Goal: Information Seeking & Learning: Learn about a topic

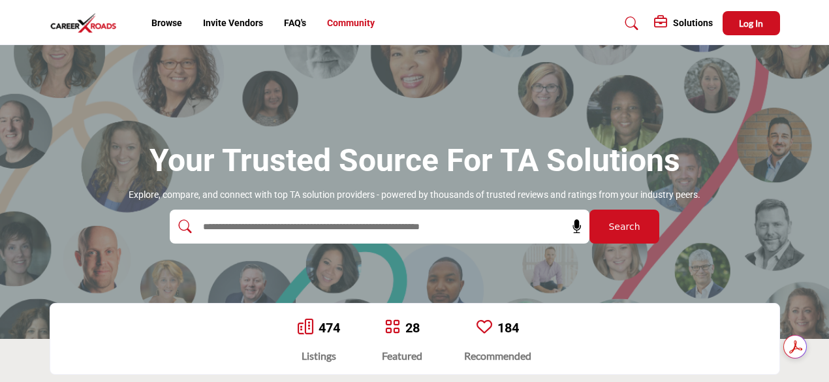
click at [339, 28] on link "Community" at bounding box center [351, 23] width 48 height 10
click at [165, 22] on link "Browse" at bounding box center [166, 23] width 31 height 10
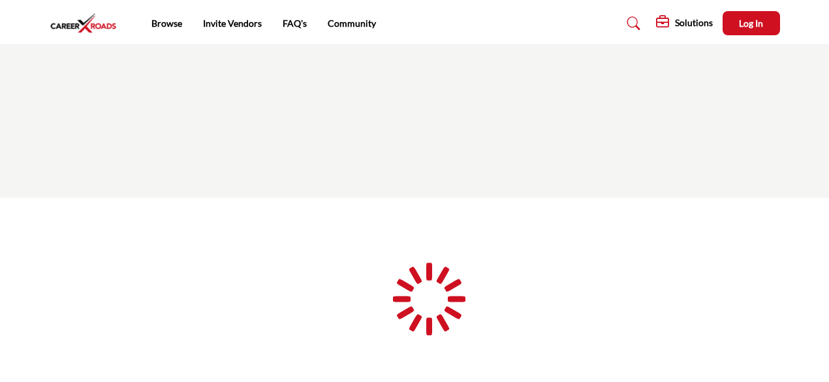
click at [634, 17] on icon at bounding box center [633, 23] width 13 height 13
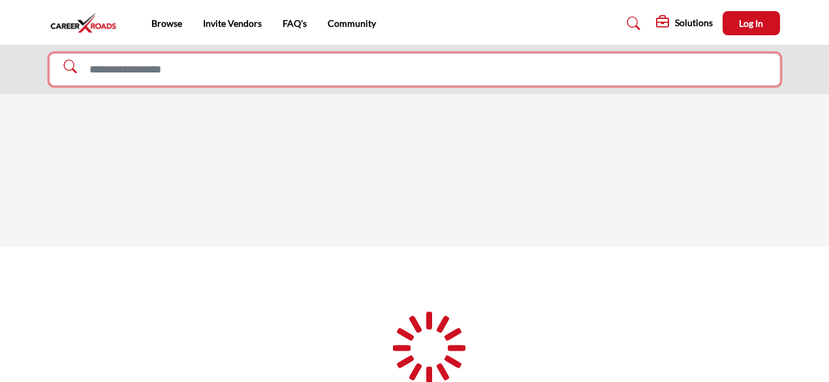
click at [574, 63] on input "Search Solutions" at bounding box center [415, 70] width 730 height 33
type input "*******"
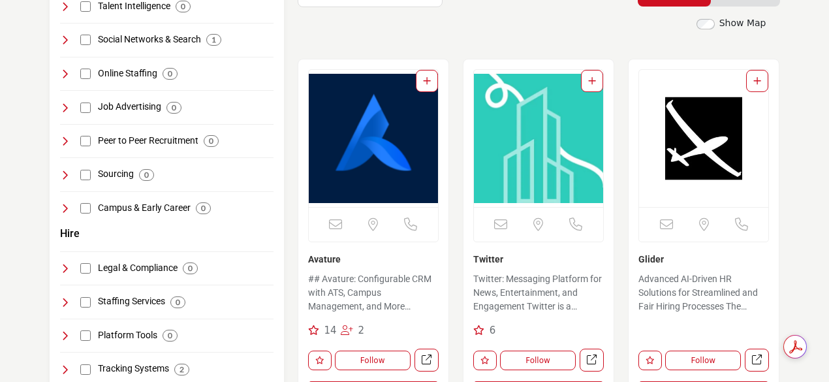
scroll to position [313, 0]
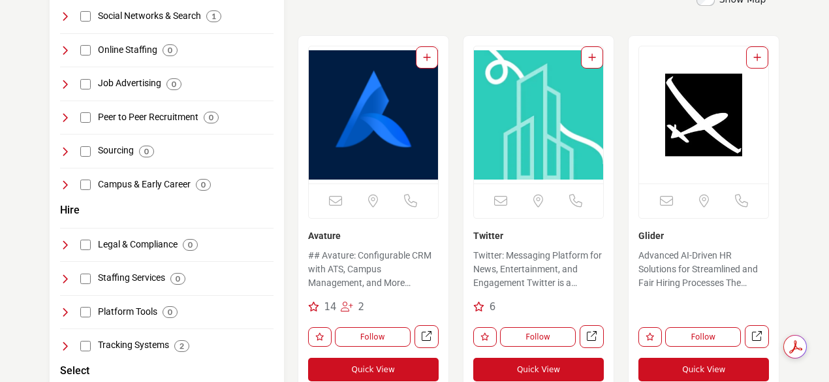
click at [322, 236] on link "Avature" at bounding box center [324, 235] width 33 height 10
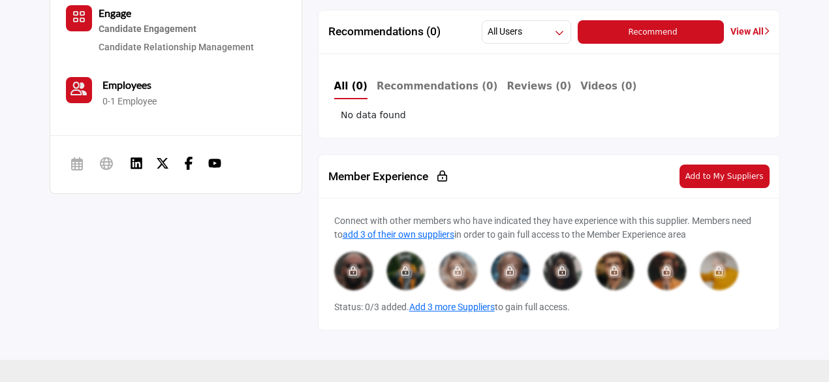
scroll to position [574, 0]
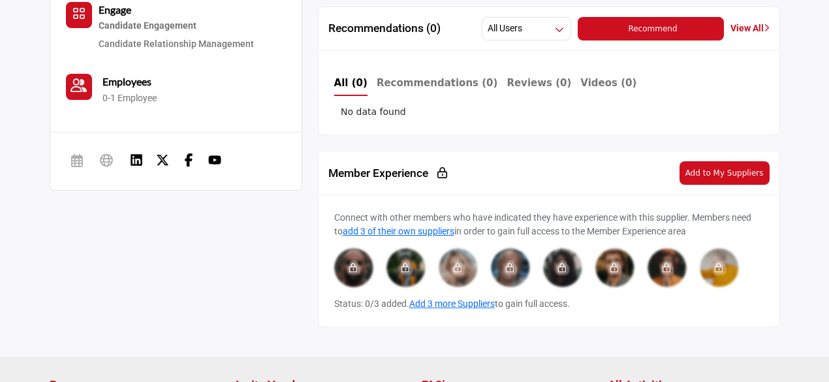
drag, startPoint x: 368, startPoint y: 307, endPoint x: 401, endPoint y: 313, distance: 33.3
click at [401, 313] on div "Connect with other members who have indicated they have experience with this su…" at bounding box center [549, 260] width 461 height 131
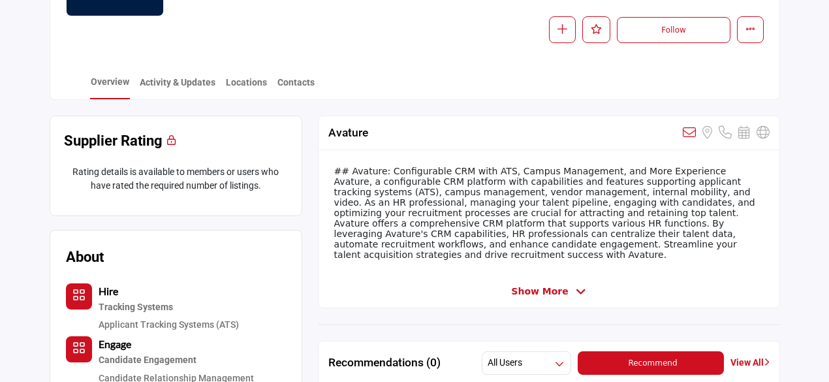
scroll to position [0, 0]
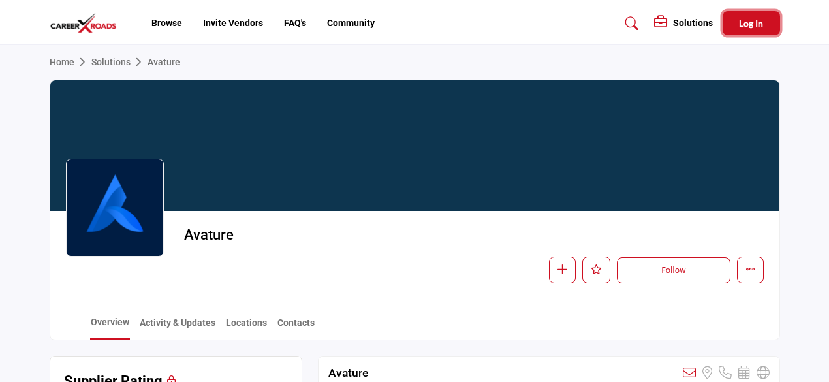
click at [749, 12] on button "Log In" at bounding box center [751, 23] width 57 height 24
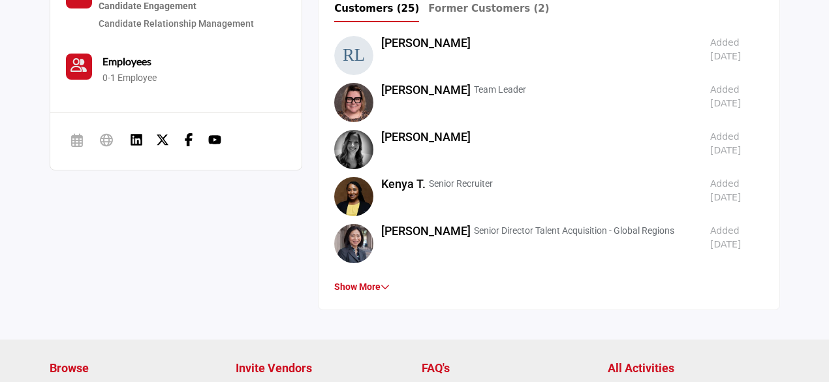
scroll to position [809, 0]
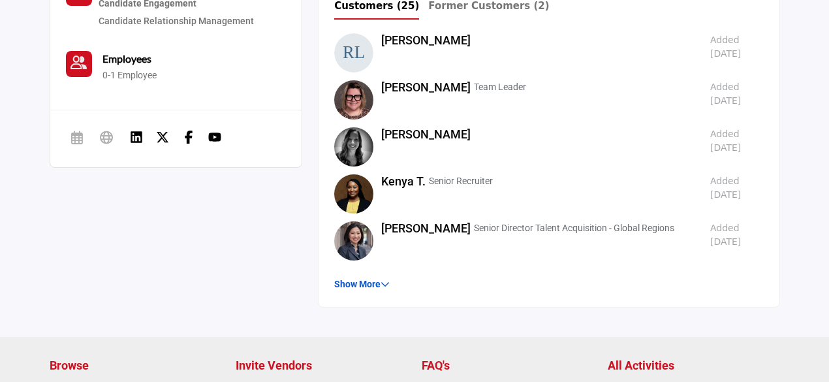
click at [363, 286] on link "Show More" at bounding box center [361, 284] width 55 height 10
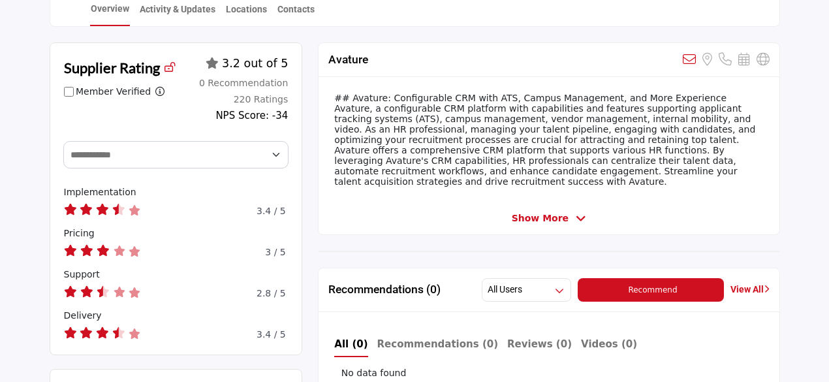
scroll to position [287, 0]
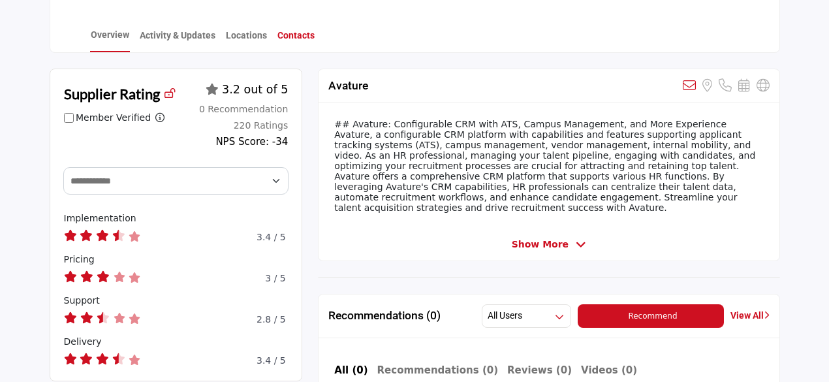
click at [301, 37] on link "Contacts" at bounding box center [296, 40] width 39 height 23
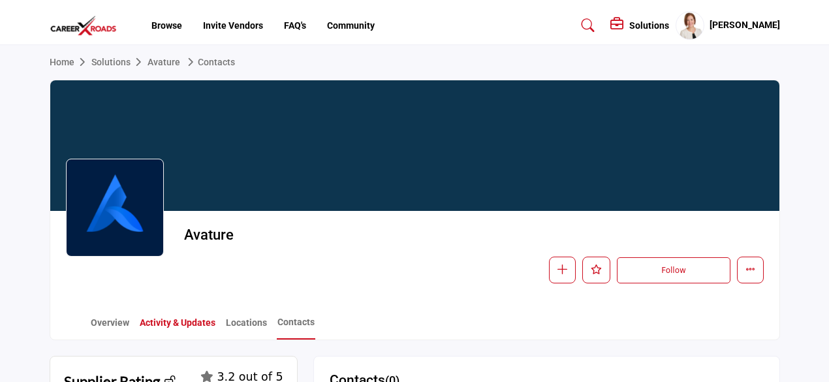
click at [189, 324] on link "Activity & Updates" at bounding box center [177, 327] width 77 height 23
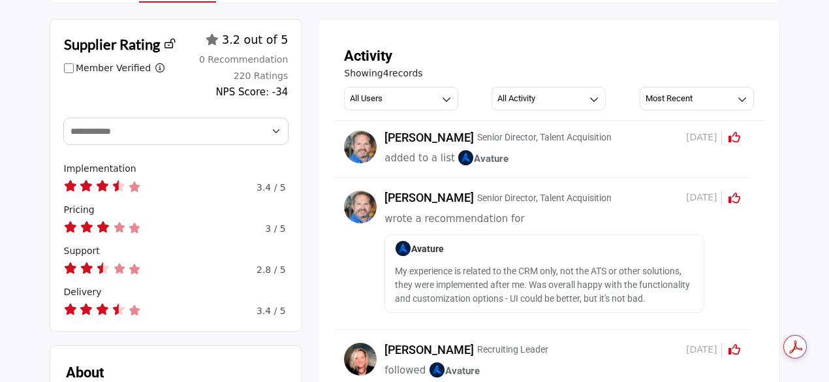
scroll to position [339, 0]
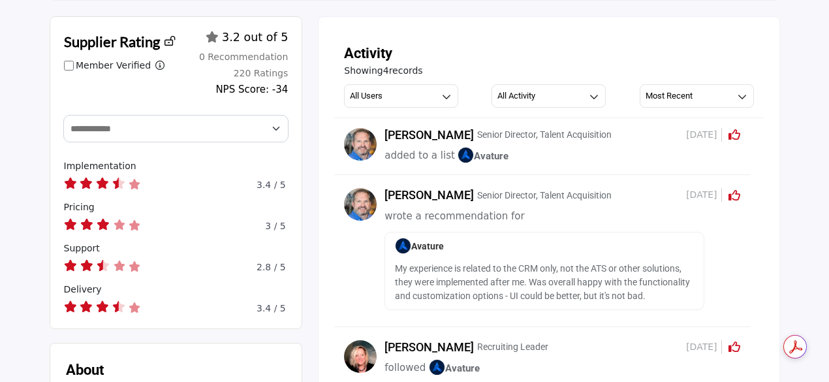
click at [473, 270] on p "My experience is related to the CRM only, not the ATS or other solutions, they …" at bounding box center [544, 282] width 299 height 41
click at [517, 285] on p "My experience is related to the CRM only, not the ATS or other solutions, they …" at bounding box center [544, 282] width 299 height 41
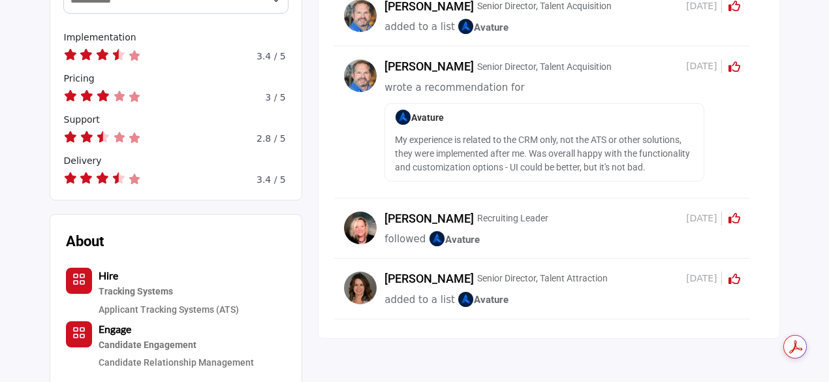
scroll to position [470, 0]
